Goal: Check status: Check status

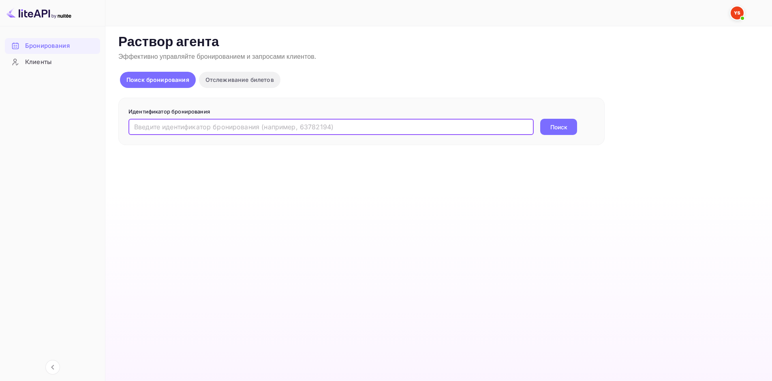
click at [208, 127] on input "text" at bounding box center [330, 127] width 405 height 16
paste input "9559986"
type input "9559986"
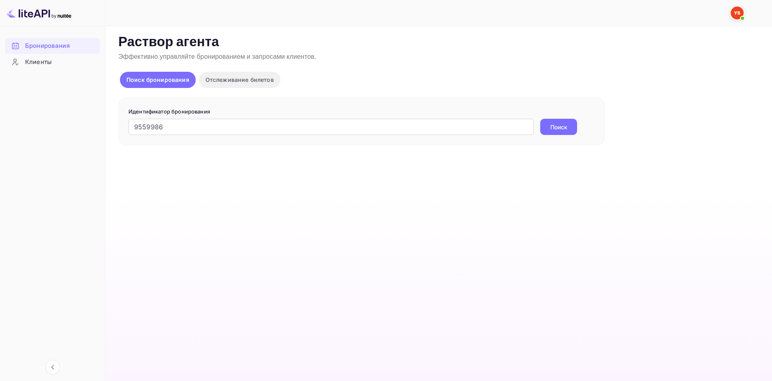
click at [549, 125] on button "Поиск" at bounding box center [558, 127] width 37 height 16
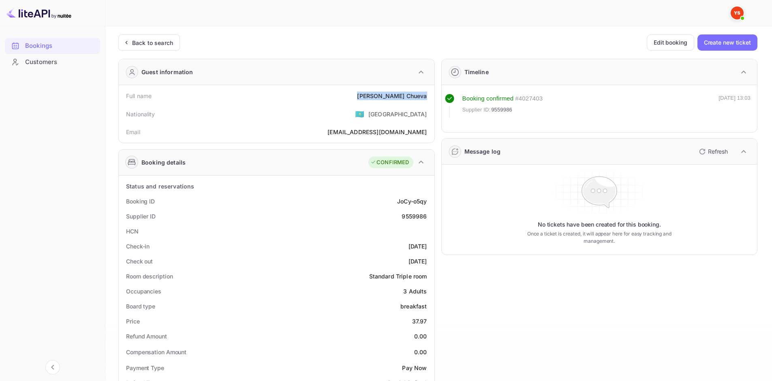
drag, startPoint x: 391, startPoint y: 97, endPoint x: 427, endPoint y: 98, distance: 36.1
click at [427, 98] on div "Full name [PERSON_NAME]" at bounding box center [276, 95] width 309 height 15
copy div "[PERSON_NAME]"
drag, startPoint x: 392, startPoint y: 202, endPoint x: 429, endPoint y: 203, distance: 36.9
click at [429, 203] on div "Booking ID JoCy-o5qy" at bounding box center [276, 201] width 309 height 15
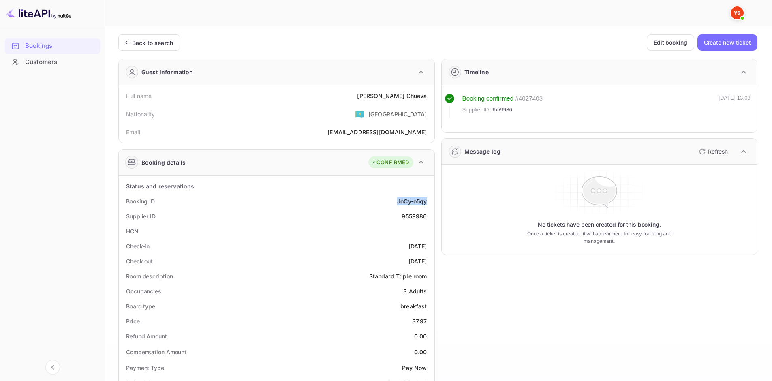
copy div "JoCy-o5qy"
drag, startPoint x: 398, startPoint y: 218, endPoint x: 427, endPoint y: 218, distance: 29.2
click at [427, 218] on div "Supplier ID 9559986" at bounding box center [276, 216] width 309 height 15
copy div "9559986"
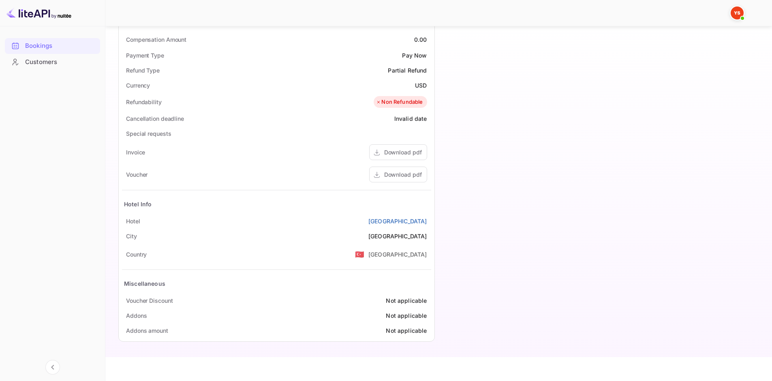
scroll to position [324, 0]
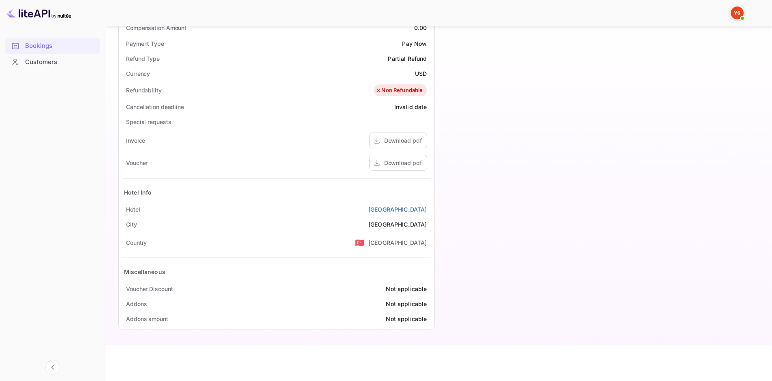
drag, startPoint x: 369, startPoint y: 209, endPoint x: 429, endPoint y: 211, distance: 60.0
click at [429, 211] on div "[GEOGRAPHIC_DATA]" at bounding box center [276, 209] width 309 height 15
copy link "[GEOGRAPHIC_DATA]"
